Goal: Task Accomplishment & Management: Manage account settings

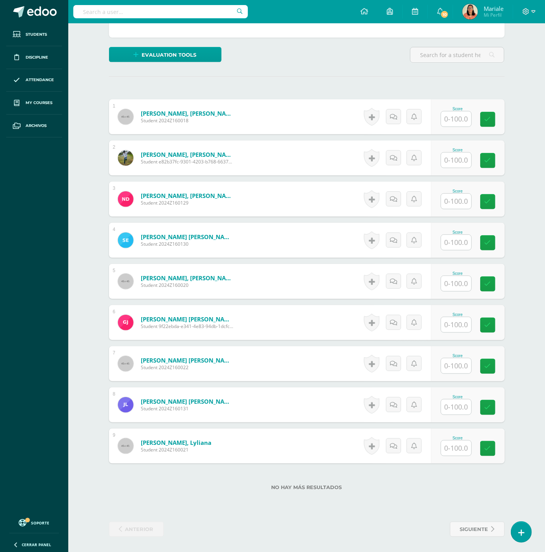
scroll to position [185, 0]
click at [455, 120] on input "text" at bounding box center [460, 120] width 31 height 16
type input "100"
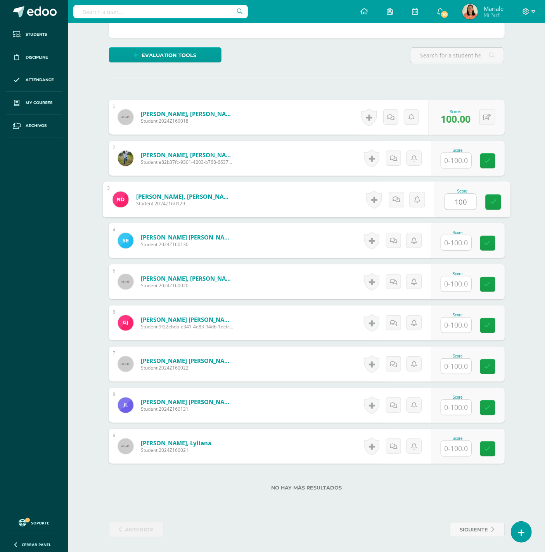
type input "100"
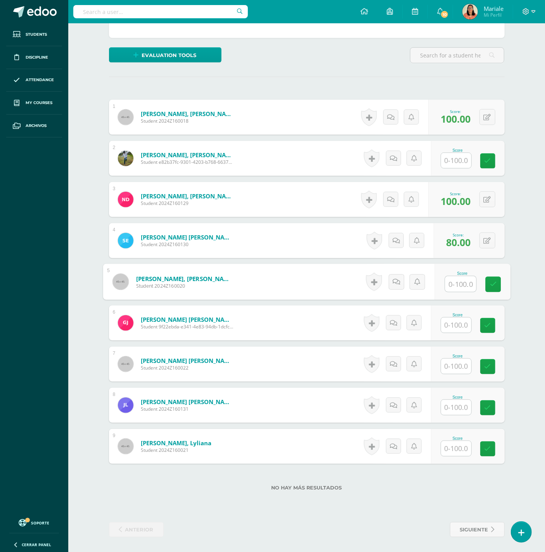
click at [457, 244] on span "80.00" at bounding box center [459, 242] width 24 height 13
click at [460, 239] on span "80.00" at bounding box center [459, 242] width 24 height 13
click at [492, 235] on button at bounding box center [488, 241] width 16 height 16
type input "0"
type input "-"
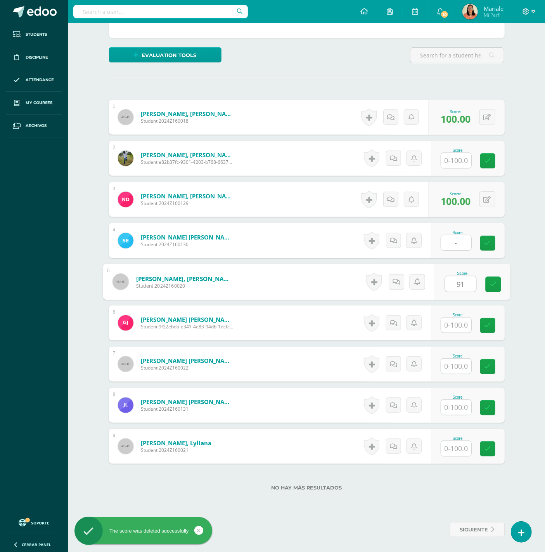
type input "91"
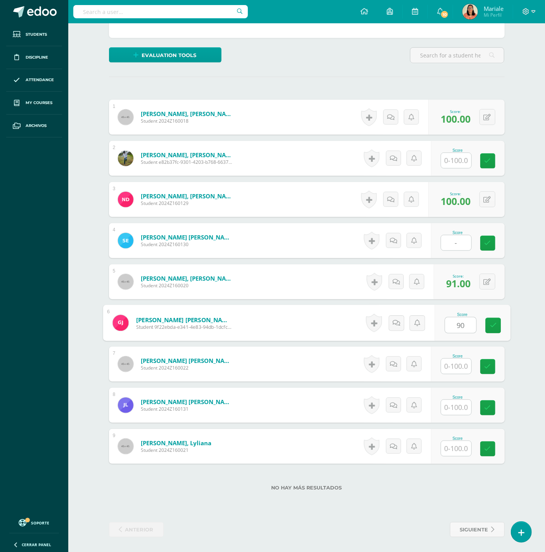
type input "90"
type input "88"
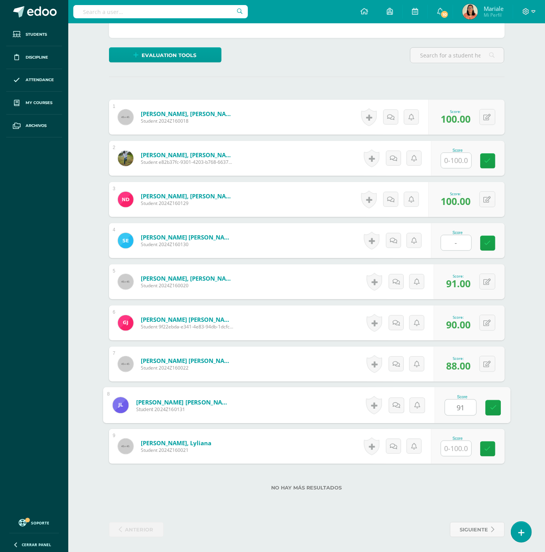
type input "91"
click at [375, 508] on div "¿Estás seguro que quieres eliminar esta actividad? Esto borrará la actividad y …" at bounding box center [307, 223] width 402 height 630
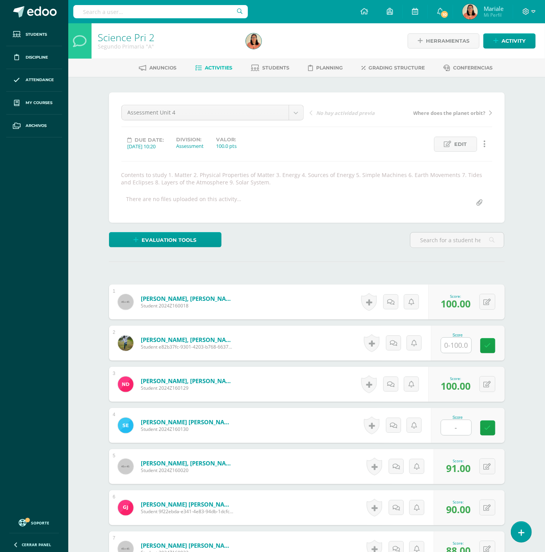
scroll to position [0, 0]
click at [217, 66] on span "Activities" at bounding box center [219, 68] width 28 height 6
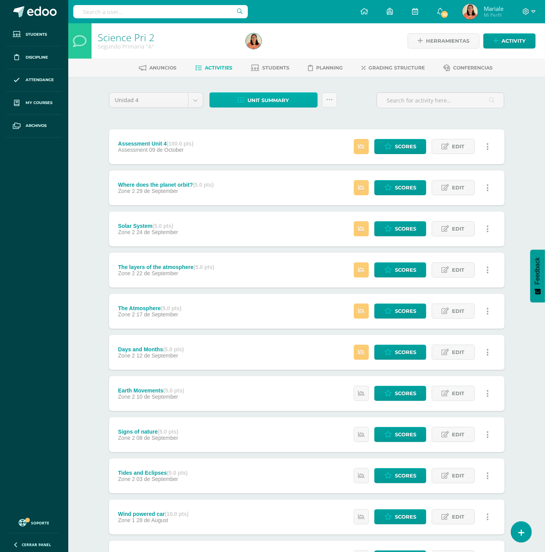
click at [290, 100] on link "Unit summary" at bounding box center [264, 99] width 108 height 15
click at [269, 49] on link "Download as HTML" at bounding box center [264, 49] width 74 height 12
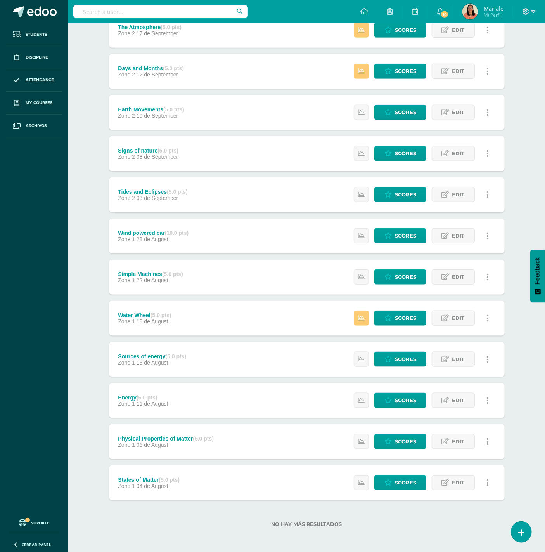
scroll to position [280, 0]
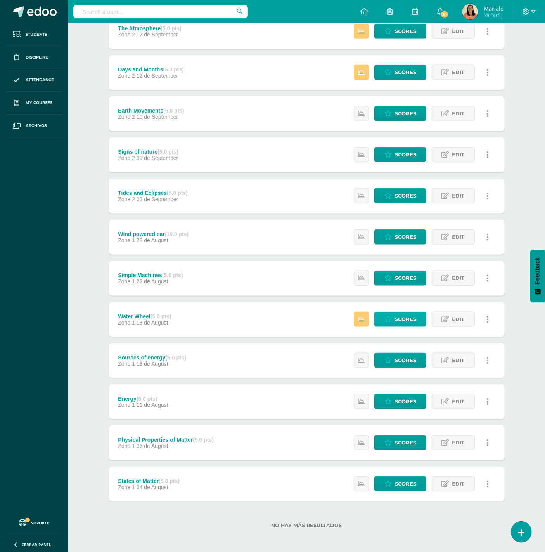
click at [406, 318] on span "Scores" at bounding box center [405, 319] width 21 height 14
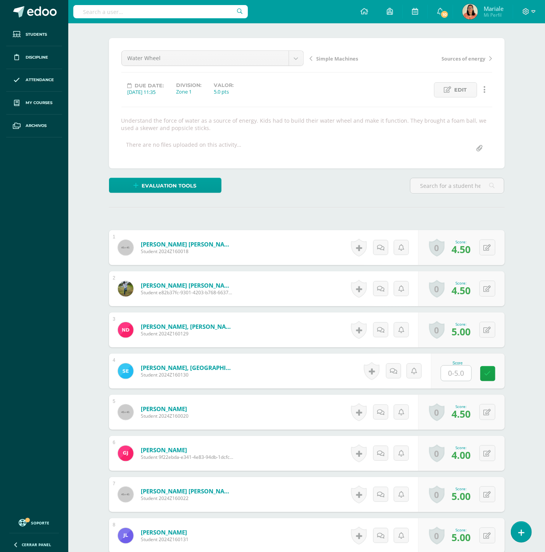
scroll to position [54, 0]
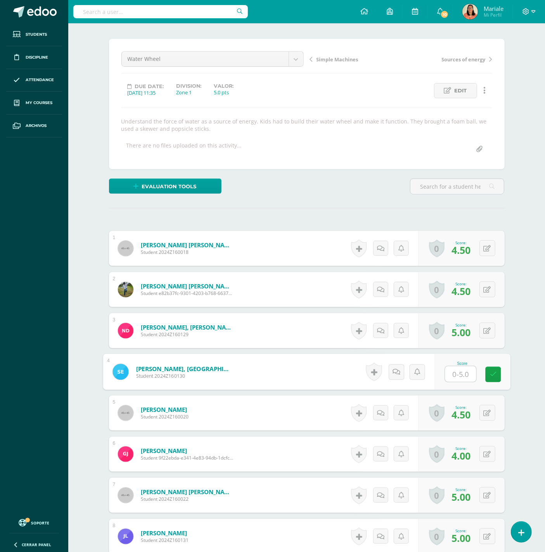
click at [455, 375] on input "text" at bounding box center [460, 374] width 31 height 16
type input "0"
click at [397, 374] on icon at bounding box center [396, 371] width 8 height 7
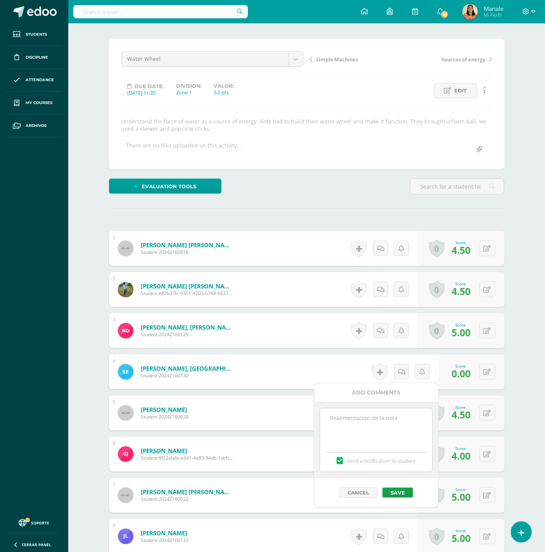
click at [350, 425] on textarea at bounding box center [376, 427] width 112 height 39
type textarea "Absent, class poject"
click at [394, 493] on button "Save" at bounding box center [398, 493] width 31 height 10
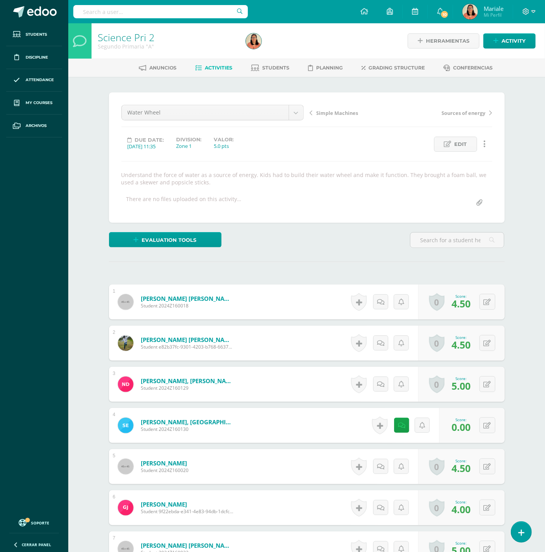
scroll to position [0, 0]
click at [209, 70] on span "Activities" at bounding box center [219, 68] width 28 height 6
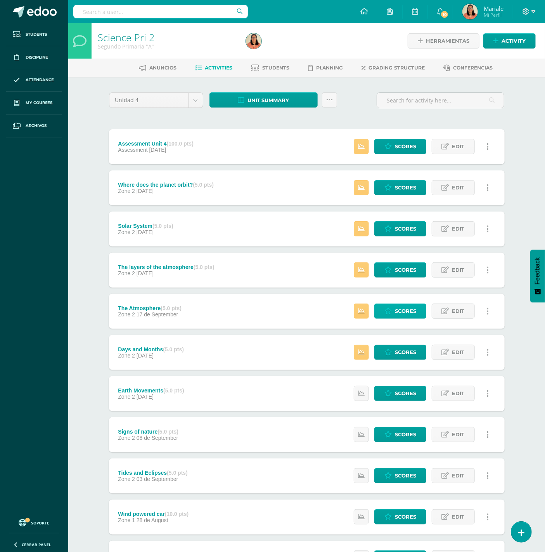
click at [396, 308] on span "Scores" at bounding box center [405, 311] width 21 height 14
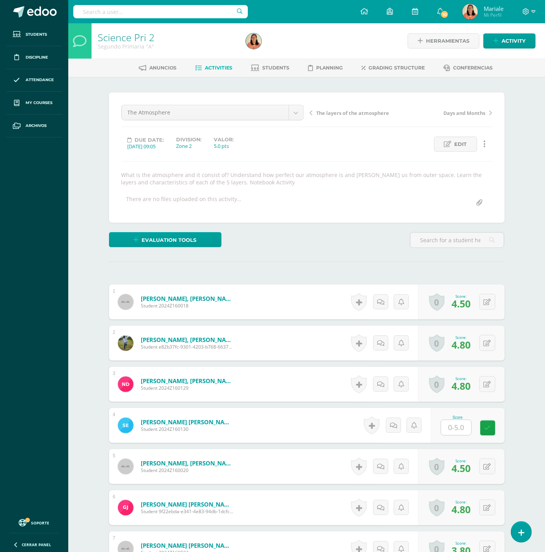
click at [456, 427] on input "text" at bounding box center [456, 427] width 30 height 15
type input "2.5"
click at [390, 430] on link at bounding box center [397, 426] width 16 height 16
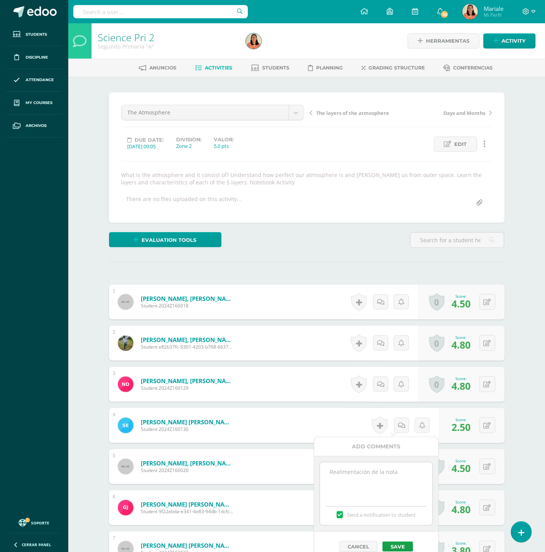
click at [340, 471] on textarea at bounding box center [376, 481] width 112 height 39
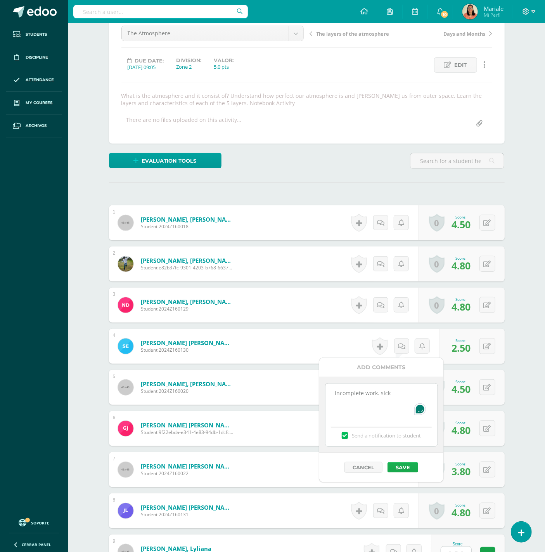
type textarea "Incomplete work. sick"
click at [394, 470] on button "Save" at bounding box center [403, 467] width 31 height 10
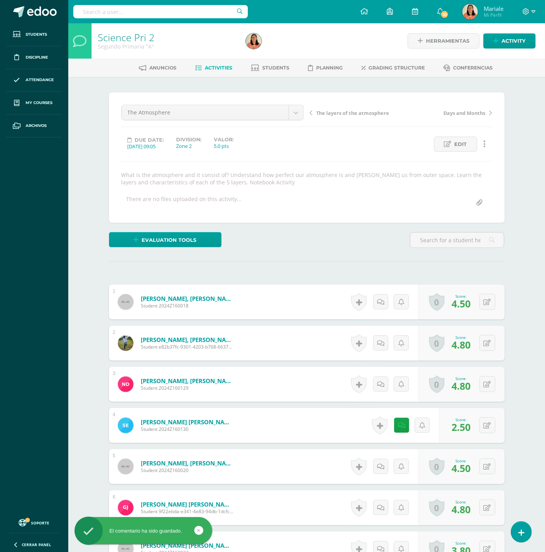
scroll to position [0, 0]
click at [369, 113] on span "The layers of the atmosphere" at bounding box center [353, 112] width 73 height 7
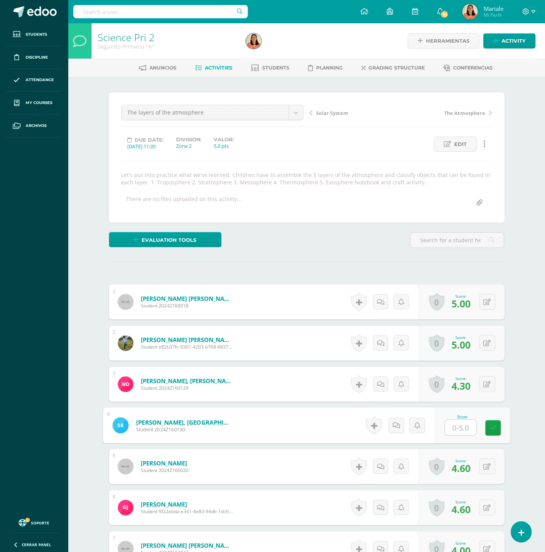
click at [455, 430] on input "text" at bounding box center [460, 428] width 31 height 16
type input "2.5"
click at [395, 428] on icon at bounding box center [396, 425] width 8 height 7
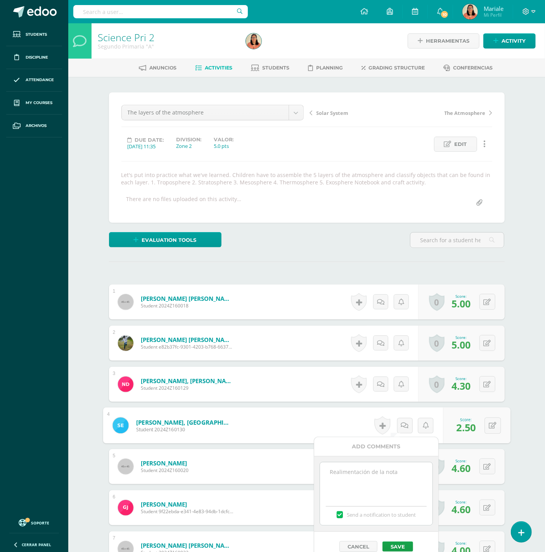
click at [350, 471] on textarea at bounding box center [376, 481] width 112 height 39
click at [397, 547] on button "Save" at bounding box center [398, 546] width 31 height 10
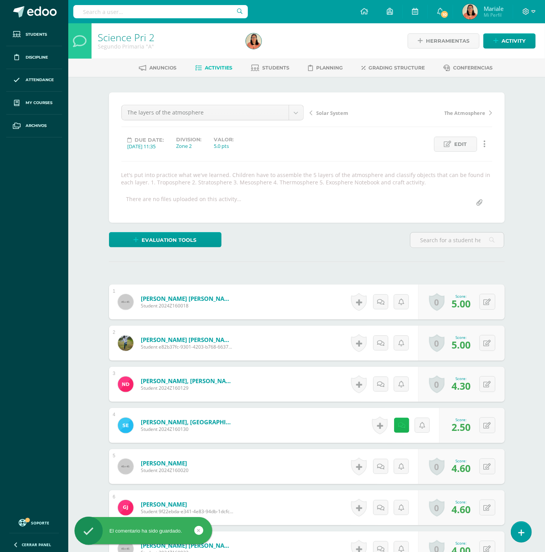
click at [403, 430] on link at bounding box center [401, 425] width 15 height 15
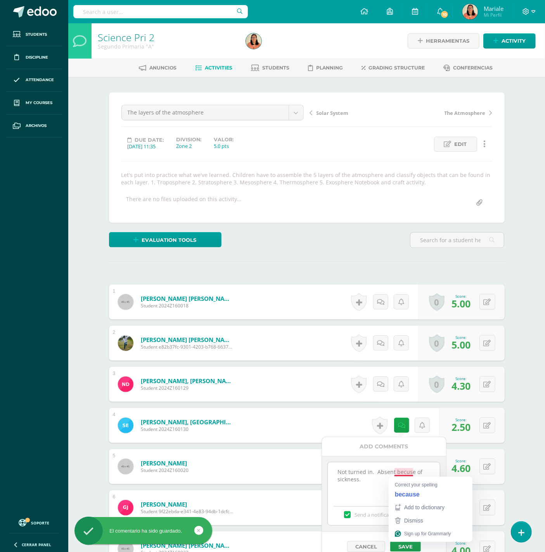
click at [403, 471] on textarea "Not turned in. Absent becuse of sickness." at bounding box center [384, 481] width 112 height 39
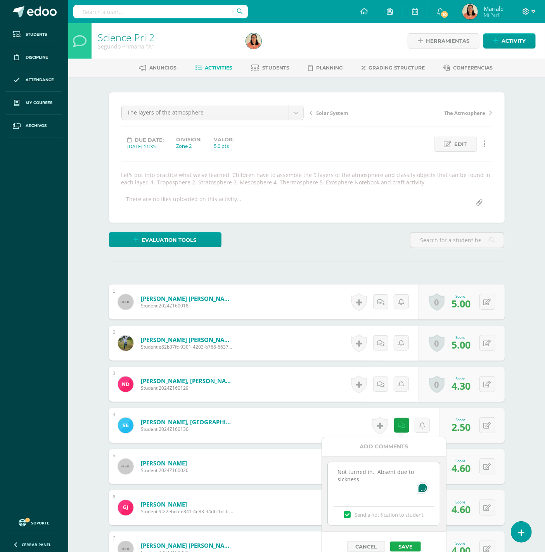
type textarea "Not turned in. Absent due to sickness."
click at [396, 542] on button "Save" at bounding box center [405, 546] width 31 height 10
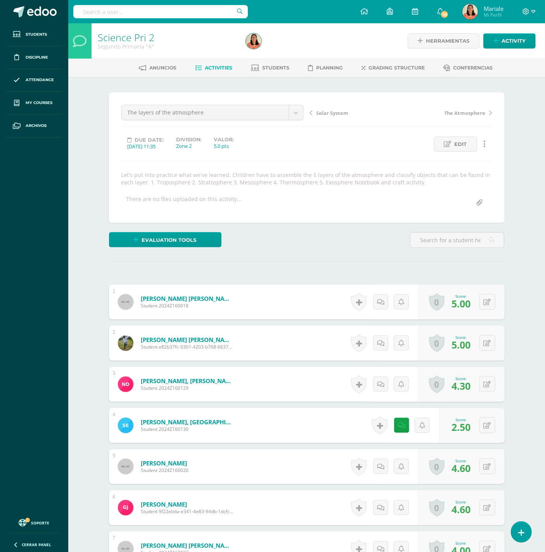
click at [213, 65] on span "Activities" at bounding box center [219, 68] width 28 height 6
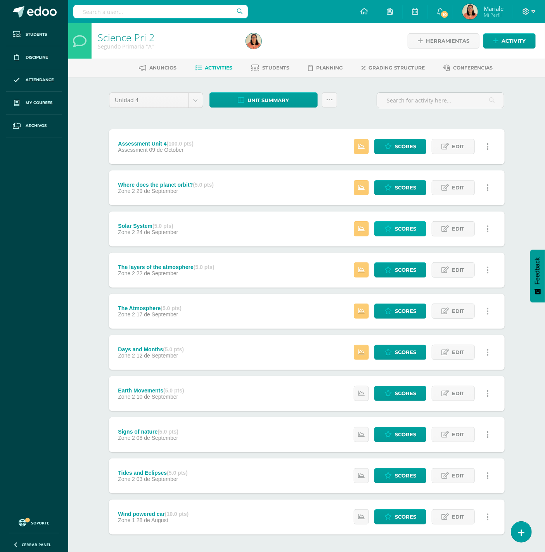
click at [407, 227] on span "Scores" at bounding box center [405, 229] width 21 height 14
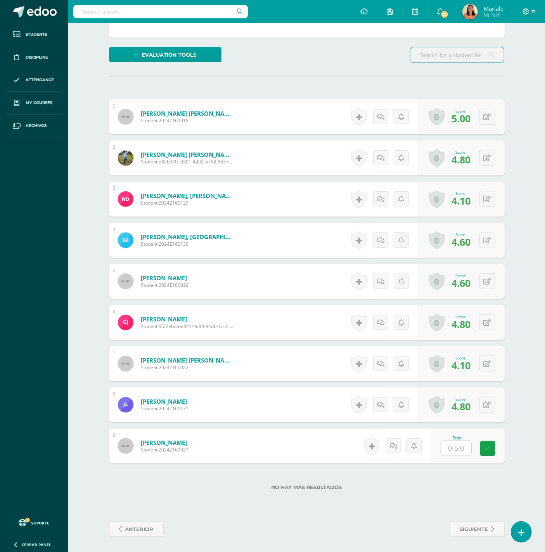
scroll to position [185, 0]
click at [449, 443] on input "text" at bounding box center [456, 448] width 30 height 15
type input "3.5"
click at [497, 451] on link at bounding box center [494, 449] width 16 height 16
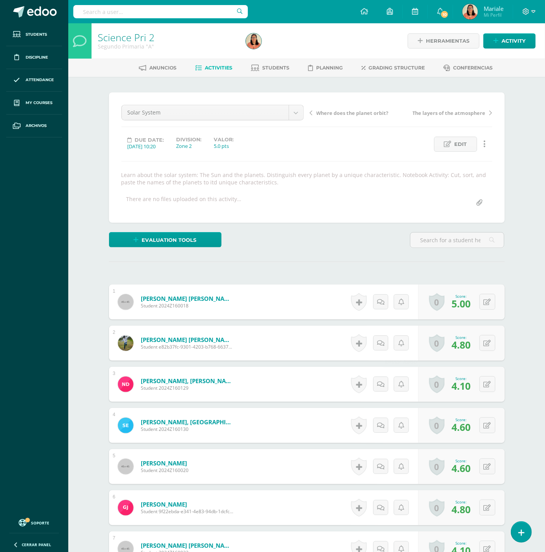
scroll to position [0, 0]
click at [215, 67] on span "Activities" at bounding box center [219, 68] width 28 height 6
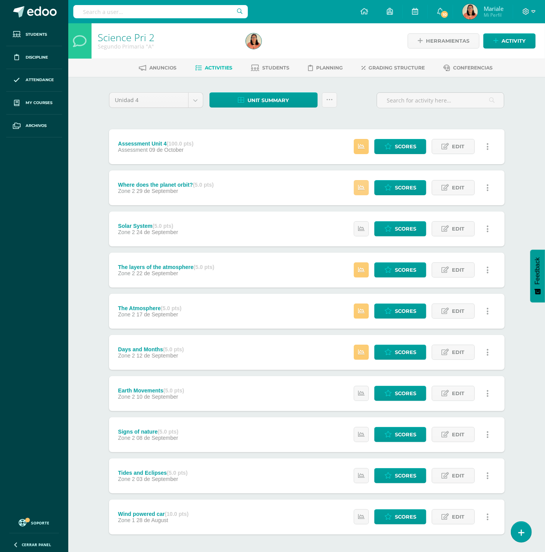
click at [361, 187] on icon at bounding box center [361, 187] width 7 height 7
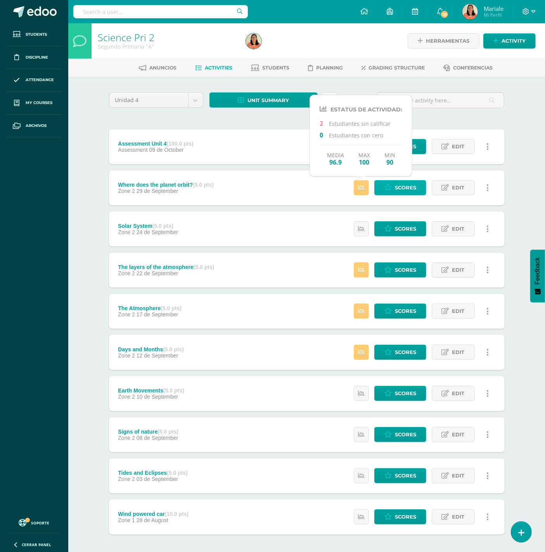
click at [397, 191] on span "Scores" at bounding box center [405, 187] width 21 height 14
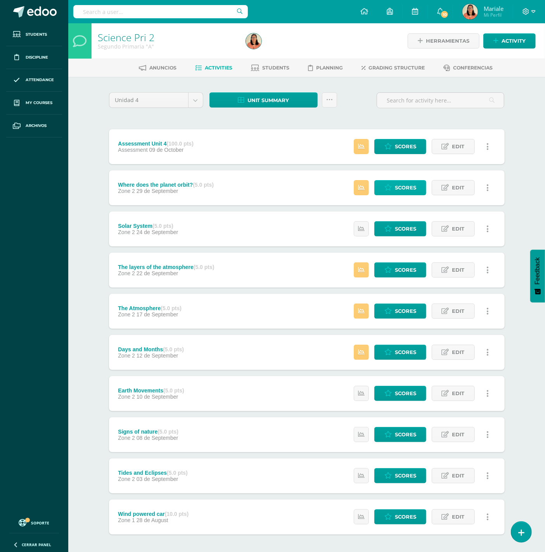
click at [400, 187] on span "Scores" at bounding box center [405, 187] width 21 height 14
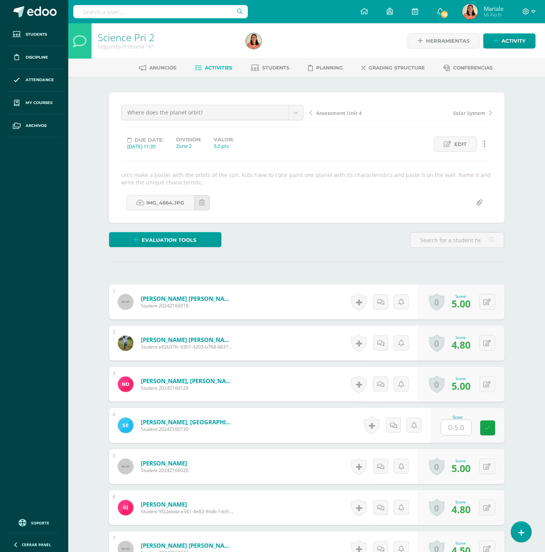
click at [457, 434] on input "text" at bounding box center [456, 427] width 30 height 15
type input "2.5"
click at [397, 427] on icon at bounding box center [396, 425] width 8 height 7
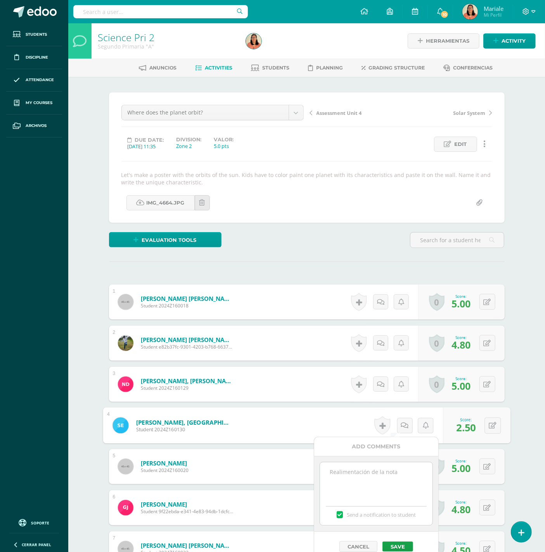
click at [361, 469] on textarea at bounding box center [376, 481] width 112 height 39
type textarea "W"
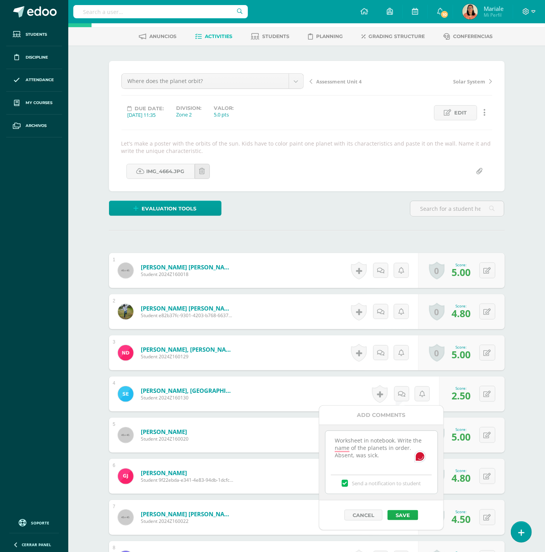
type textarea "Worksheet in notebook. Write the name of the planets in order. Absent, was sick."
click at [404, 515] on button "Save" at bounding box center [403, 515] width 31 height 10
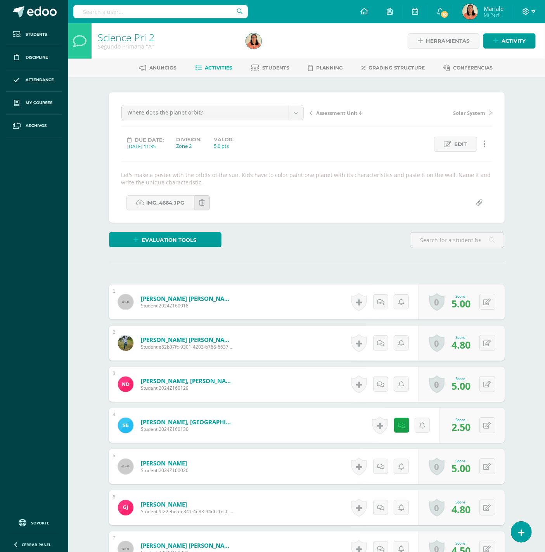
scroll to position [0, 0]
click at [218, 67] on span "Activities" at bounding box center [219, 68] width 28 height 6
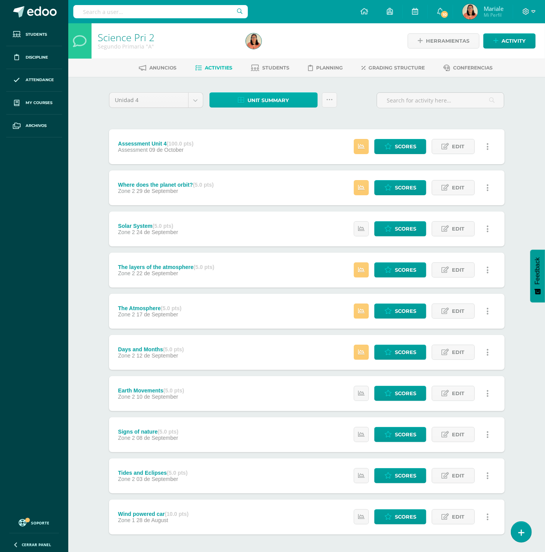
click at [271, 103] on span "Unit summary" at bounding box center [269, 100] width 42 height 14
click at [274, 52] on link "Download as HTML" at bounding box center [264, 49] width 74 height 12
click at [190, 83] on div "Unidad 4 Unidad 1 Unidad 2 Unidad 3 Unidad 4 Unit summary Subir actividades en …" at bounding box center [307, 330] width 427 height 507
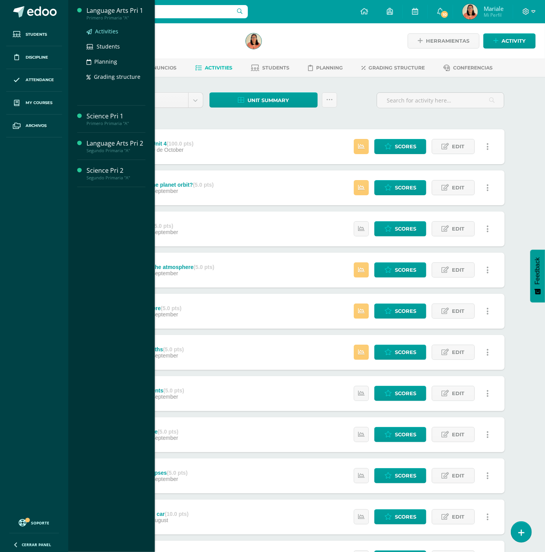
click at [109, 31] on span "Activities" at bounding box center [106, 31] width 23 height 7
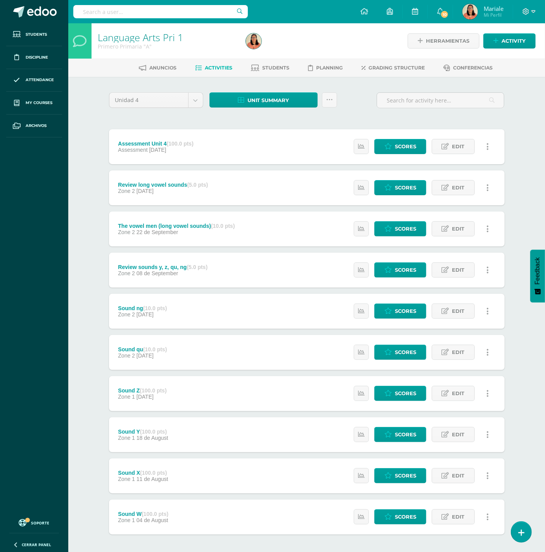
click at [289, 188] on div "Review long vowel sounds (5.0 pts) Zone 2 [DATE] Estatus de Actividad: 0 Estudi…" at bounding box center [307, 187] width 396 height 35
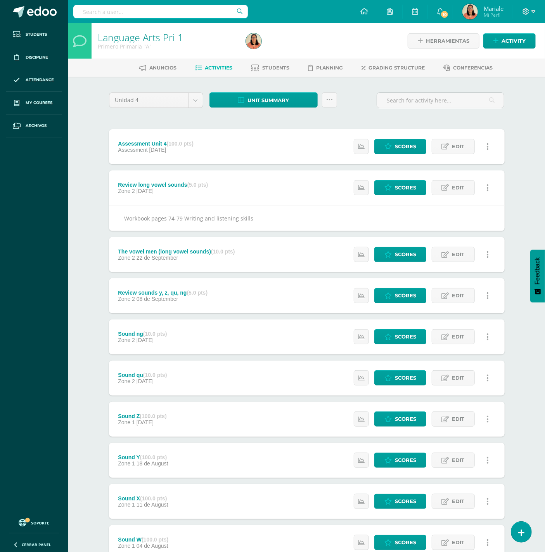
click at [235, 249] on strong "(10.0 pts)" at bounding box center [223, 251] width 24 height 6
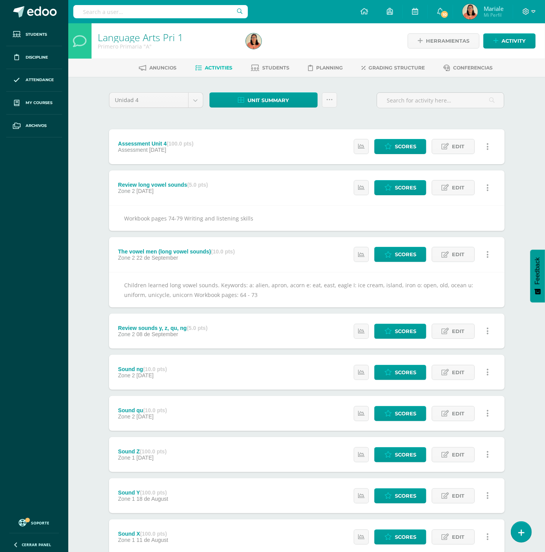
click at [222, 324] on div "Review sounds y, z, qu, ng (5.0 pts) Zone 2 08 de September Estatus de Activida…" at bounding box center [307, 331] width 396 height 35
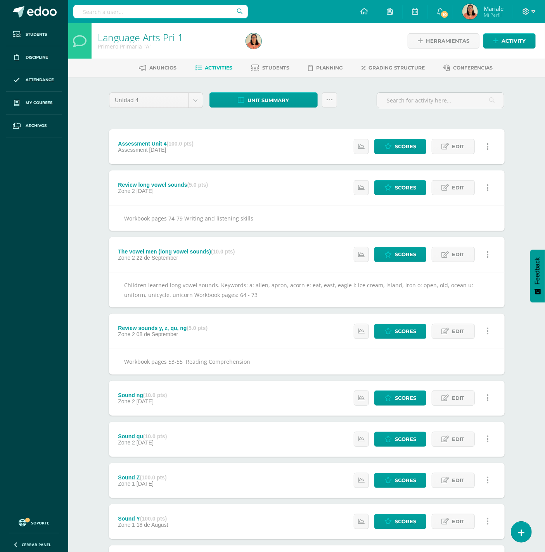
click at [208, 141] on div "Assessment Unit 4 (100.0 pts) Assessment 06 de October Estatus de Actividad: 0 …" at bounding box center [307, 146] width 396 height 35
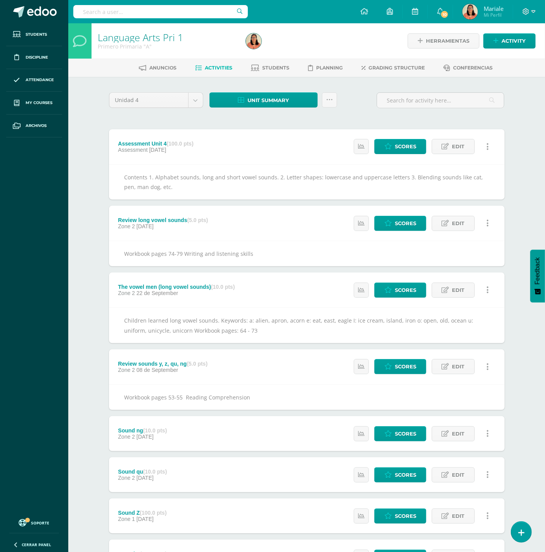
click at [209, 144] on div "Assessment Unit 4 (100.0 pts) Assessment 06 de October Estatus de Actividad: 0 …" at bounding box center [307, 146] width 396 height 35
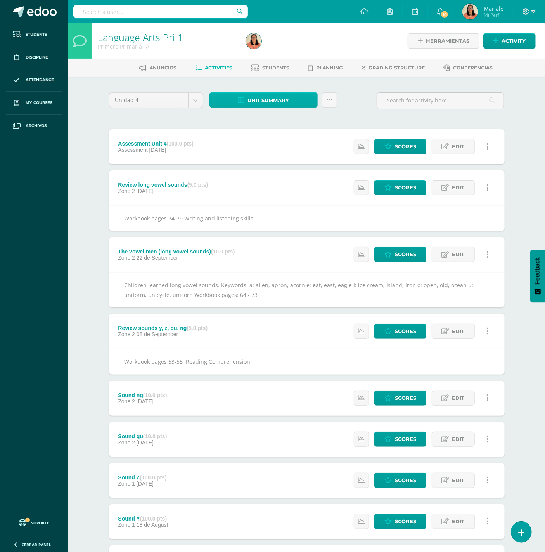
click at [287, 98] on span "Unit summary" at bounding box center [269, 100] width 42 height 14
click at [273, 51] on link "Download as HTML" at bounding box center [264, 49] width 74 height 12
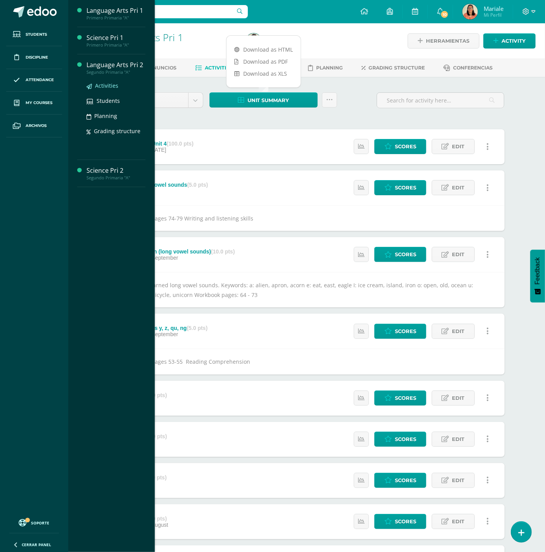
click at [109, 84] on span "Activities" at bounding box center [106, 85] width 23 height 7
